Goal: Task Accomplishment & Management: Complete application form

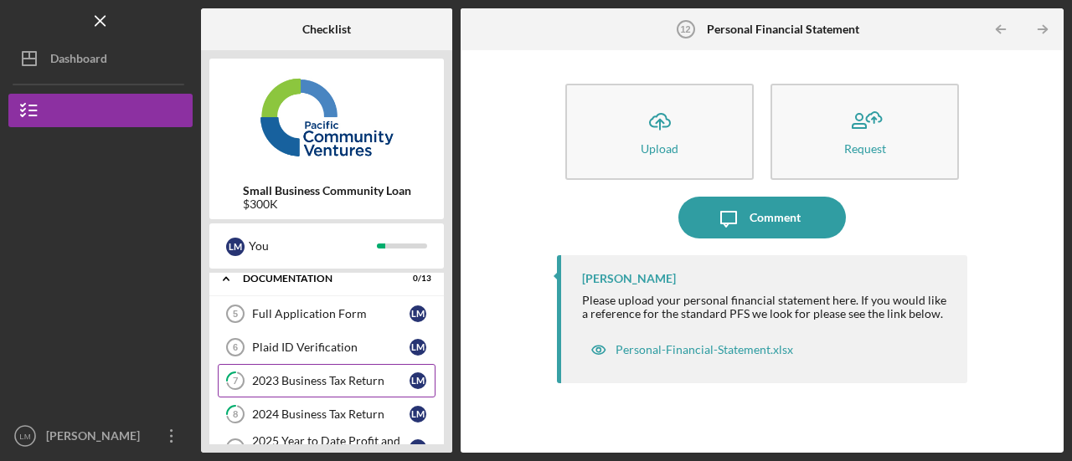
scroll to position [251, 0]
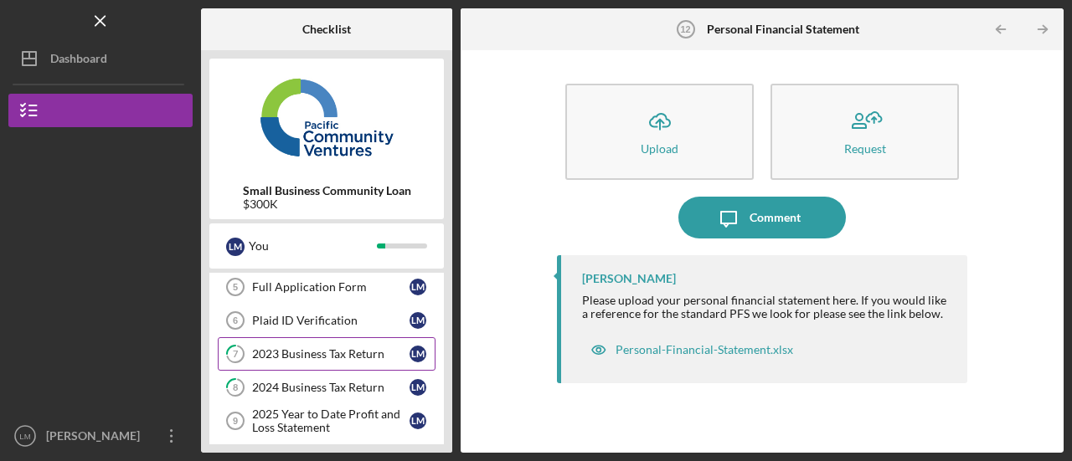
click at [322, 348] on div "2023 Business Tax Return" at bounding box center [330, 354] width 157 height 13
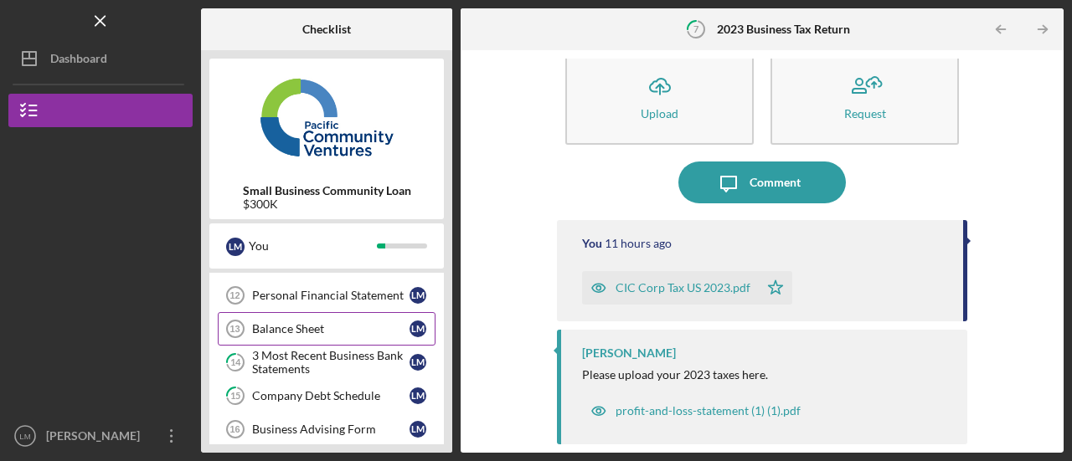
scroll to position [503, 0]
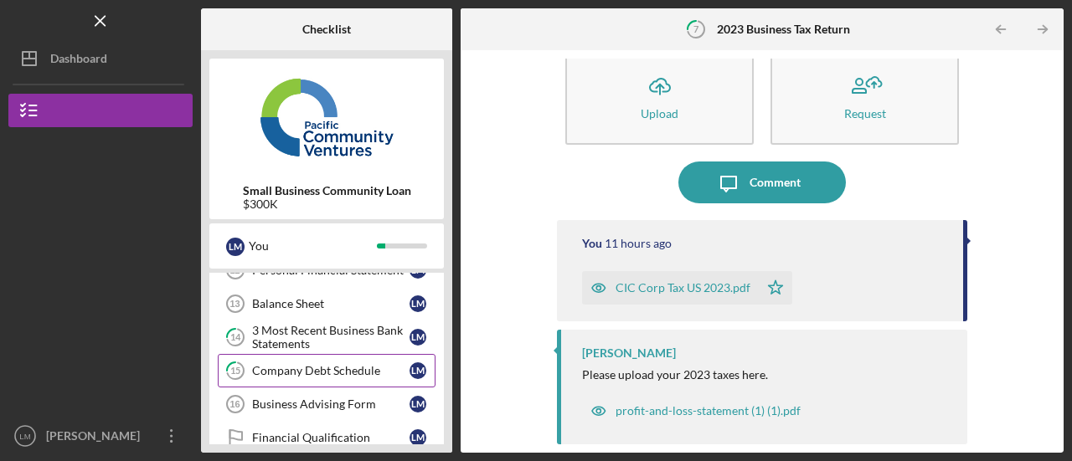
click at [291, 354] on link "15 Company Debt Schedule [PERSON_NAME]" at bounding box center [327, 371] width 218 height 34
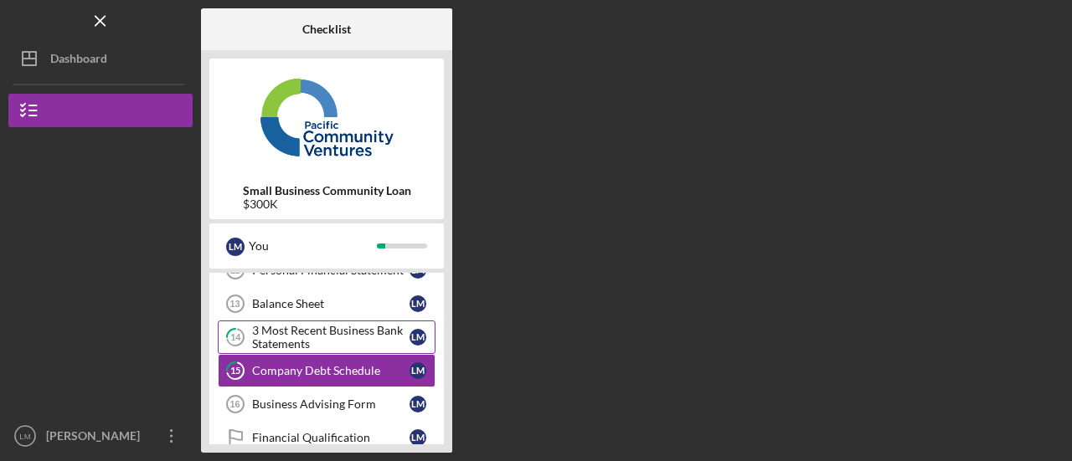
click at [291, 337] on div "3 Most Recent Business Bank Statements" at bounding box center [330, 337] width 157 height 27
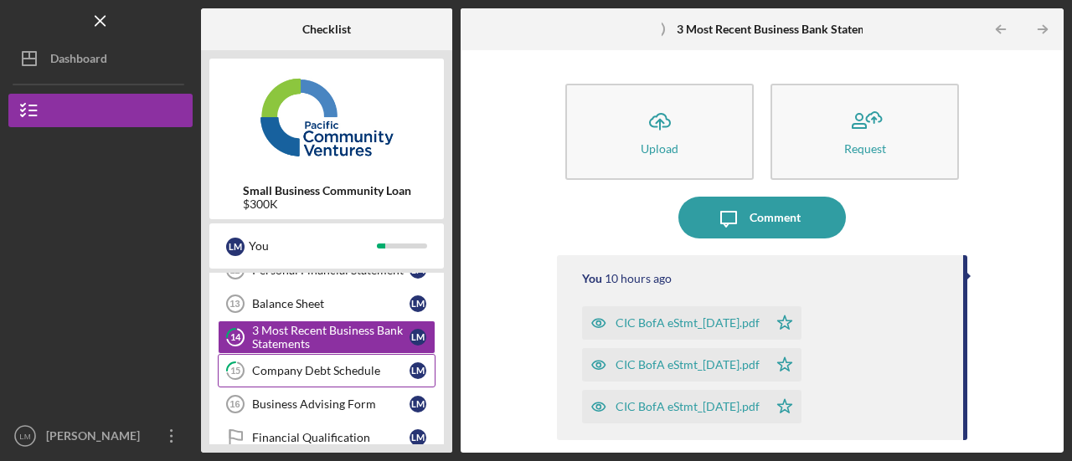
click at [300, 369] on link "15 Company Debt Schedule [PERSON_NAME]" at bounding box center [327, 371] width 218 height 34
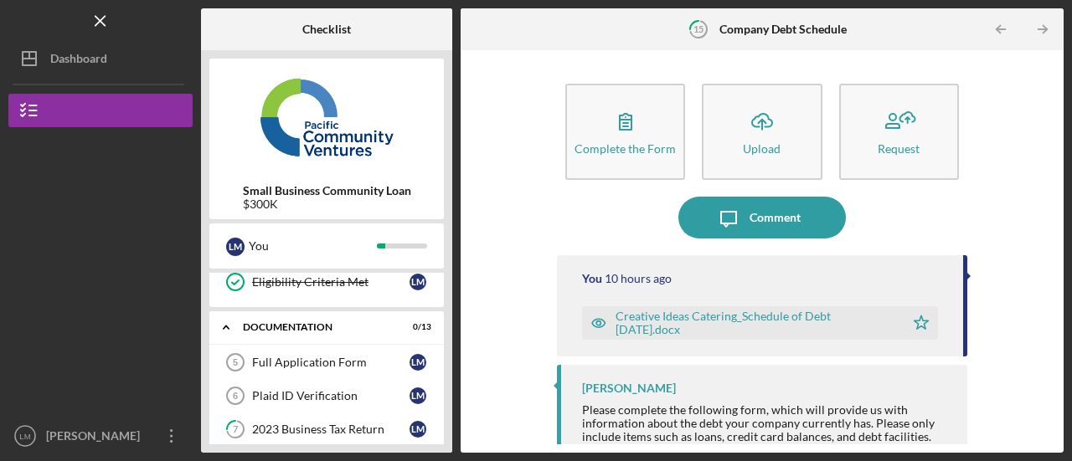
scroll to position [176, 0]
click at [296, 364] on div "Full Application Form" at bounding box center [330, 362] width 157 height 13
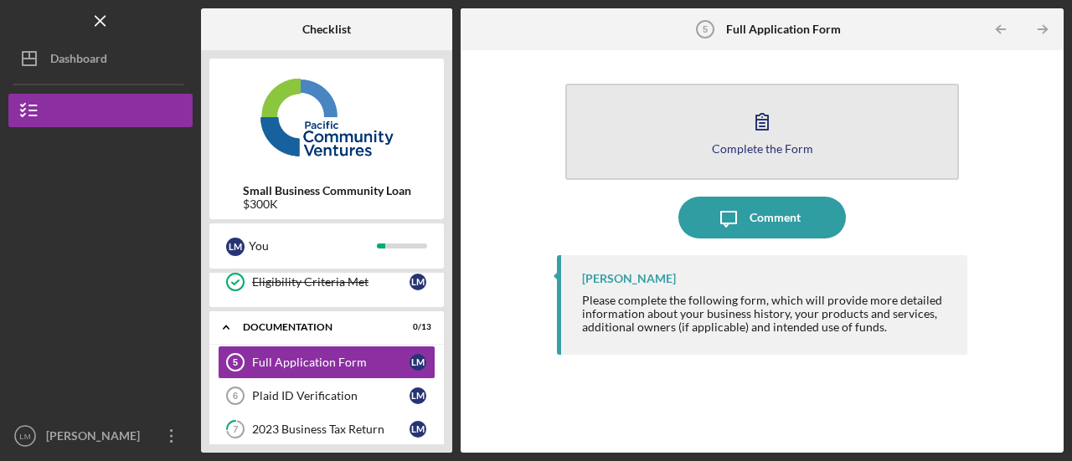
click at [761, 152] on div "Complete the Form" at bounding box center [762, 148] width 101 height 13
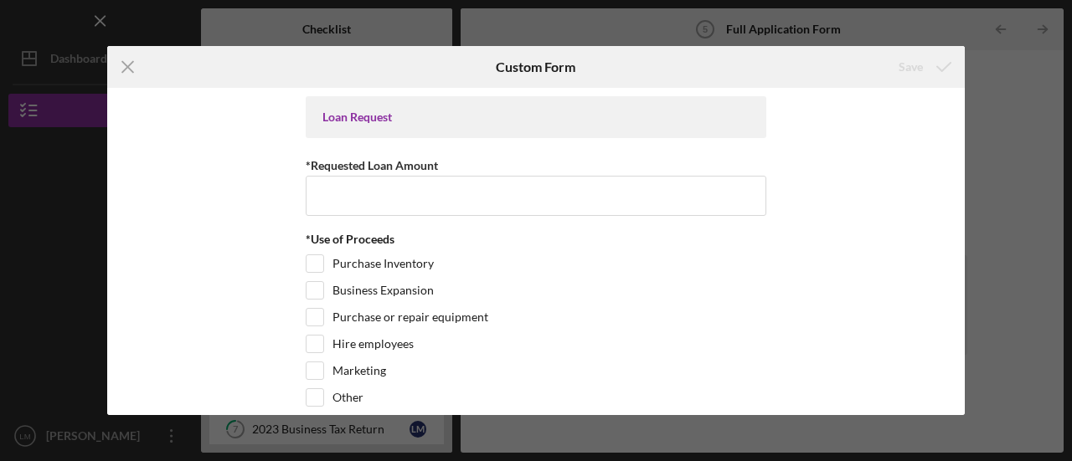
scroll to position [84, 0]
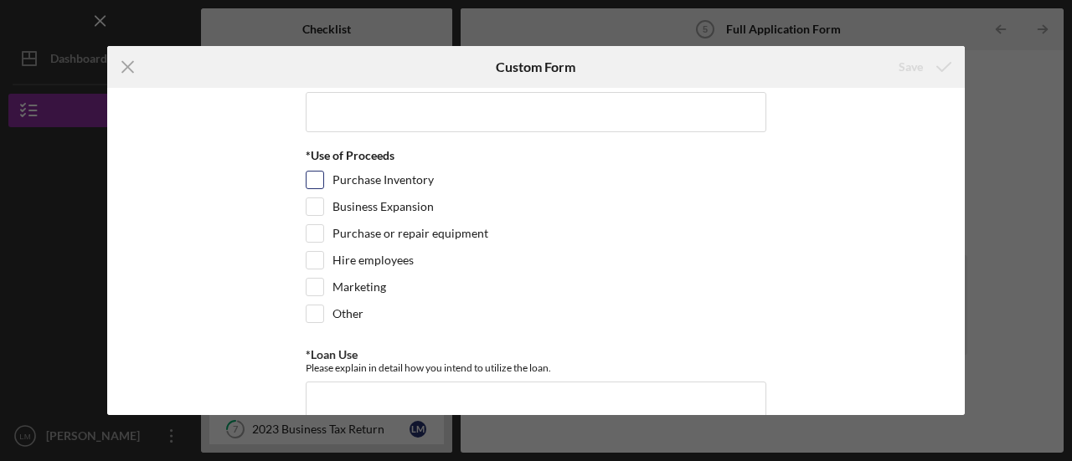
click at [310, 174] on input "Purchase Inventory" at bounding box center [315, 180] width 17 height 17
checkbox input "true"
click at [307, 245] on div "Purchase or repair equipment" at bounding box center [536, 237] width 461 height 27
click at [317, 259] on input "Hire employees" at bounding box center [315, 260] width 17 height 17
checkbox input "true"
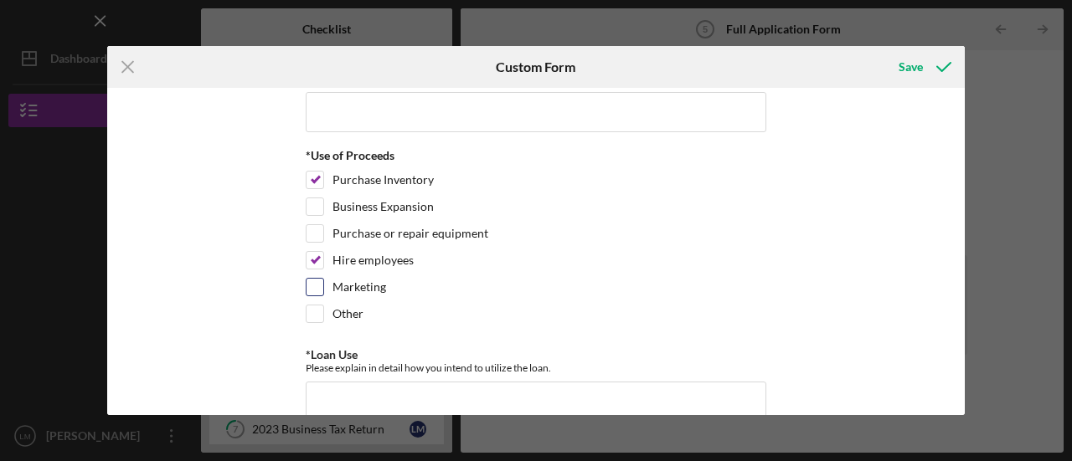
click at [318, 288] on input "Marketing" at bounding box center [315, 287] width 17 height 17
checkbox input "true"
click at [315, 315] on input "Other" at bounding box center [315, 314] width 17 height 17
checkbox input "true"
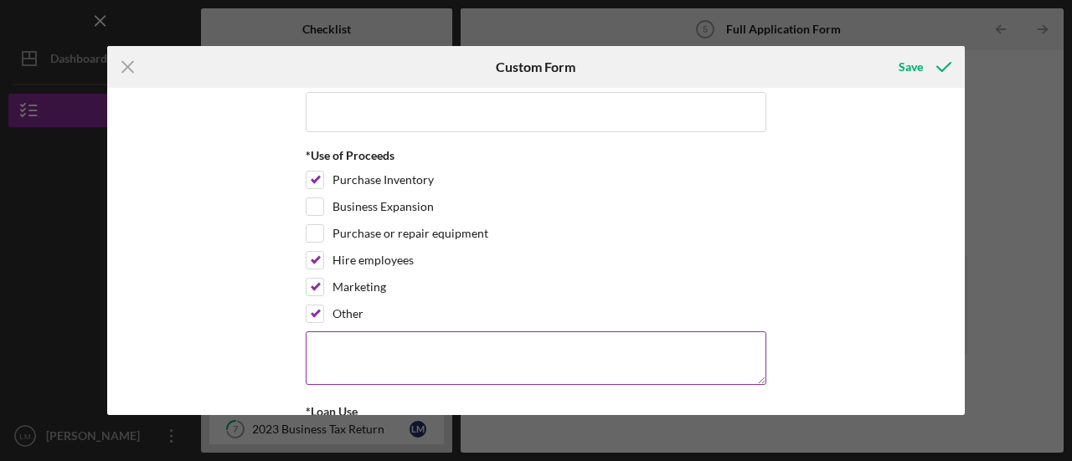
click at [314, 350] on textarea at bounding box center [536, 359] width 461 height 54
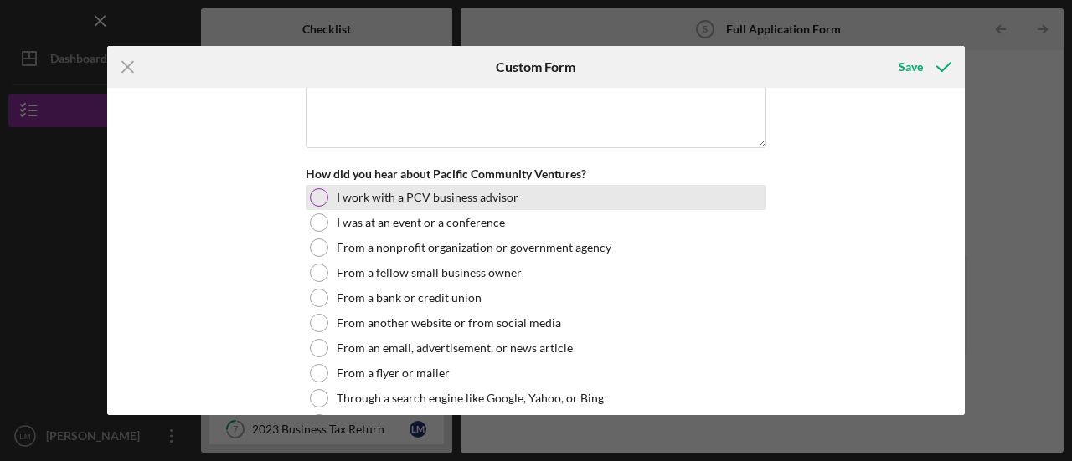
scroll to position [1867, 0]
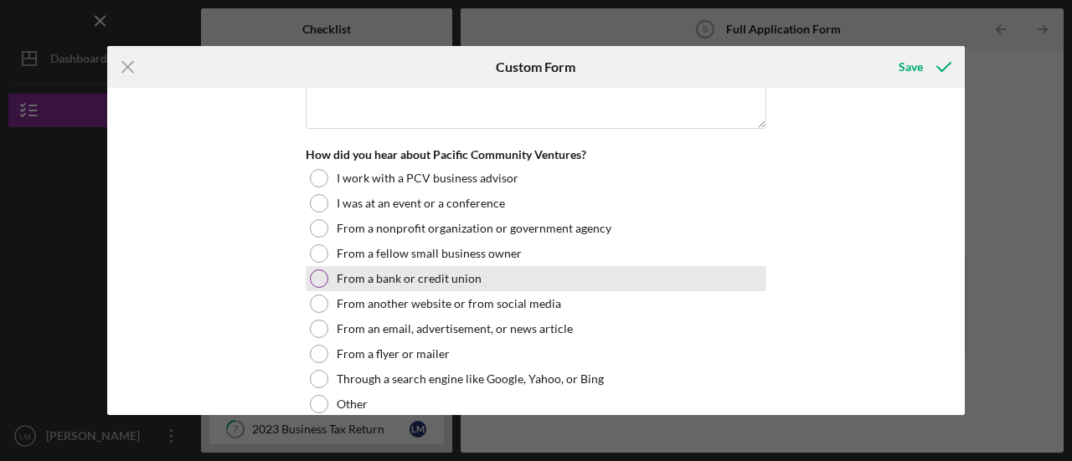
click at [324, 270] on div at bounding box center [319, 279] width 18 height 18
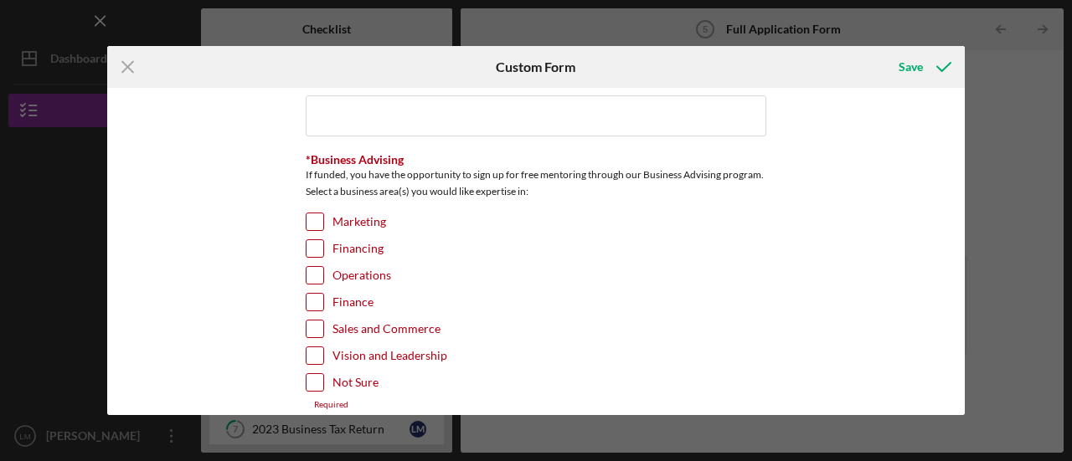
scroll to position [2498, 0]
